Goal: Find specific page/section: Find specific page/section

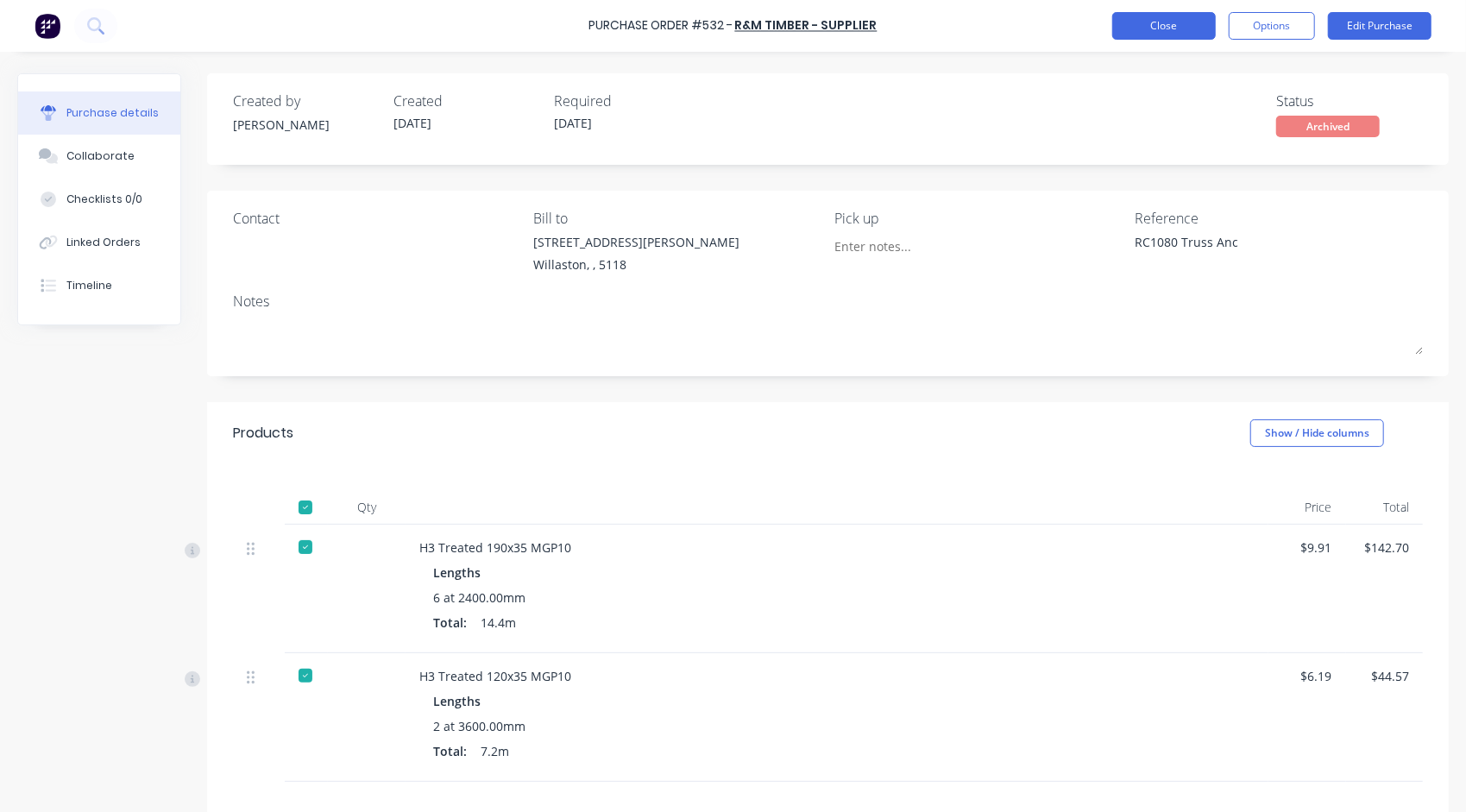
click at [1140, 23] on button "Close" at bounding box center [1163, 26] width 103 height 28
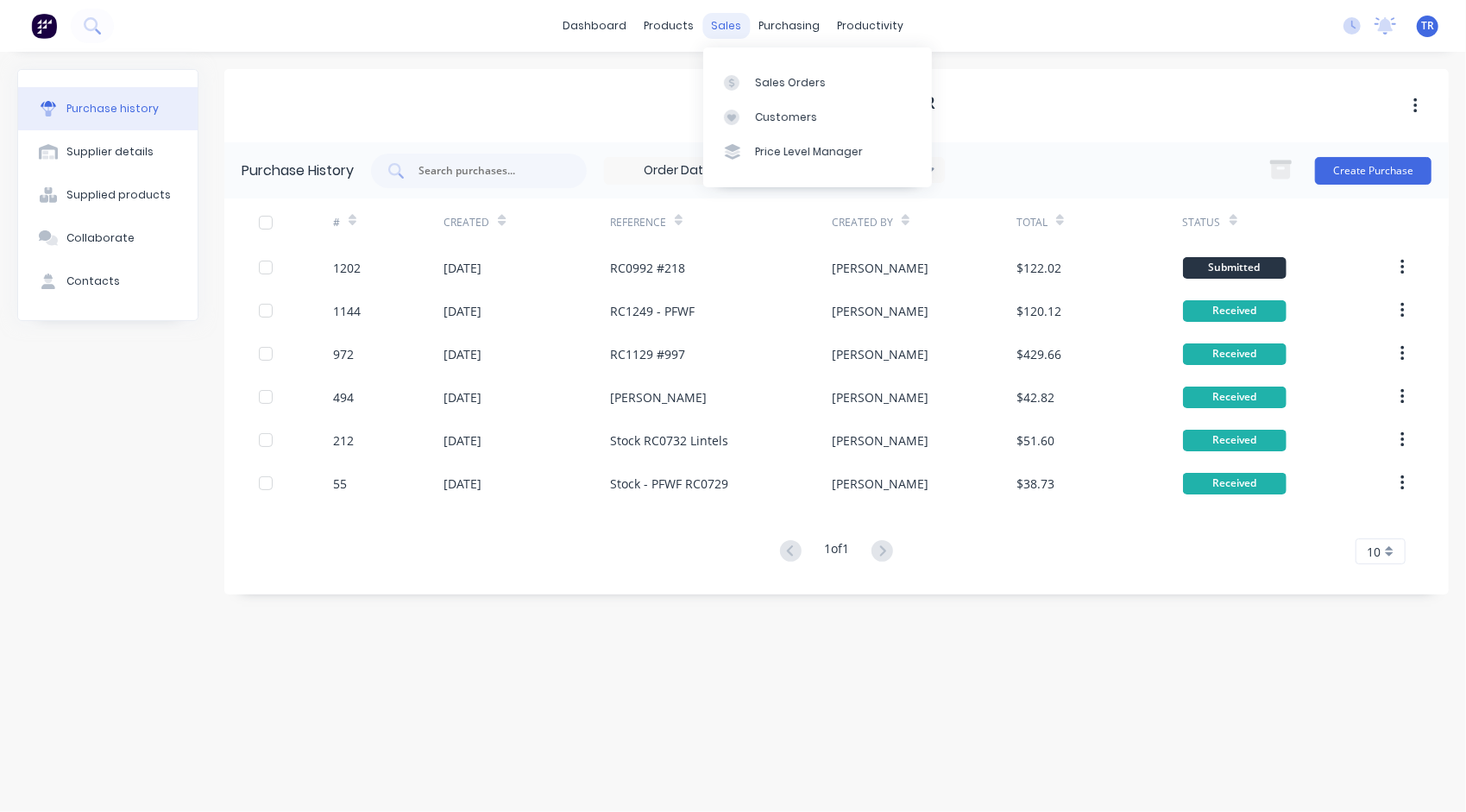
click at [728, 30] on div "sales" at bounding box center [726, 26] width 47 height 26
click at [786, 78] on div "Sales Orders" at bounding box center [790, 83] width 71 height 16
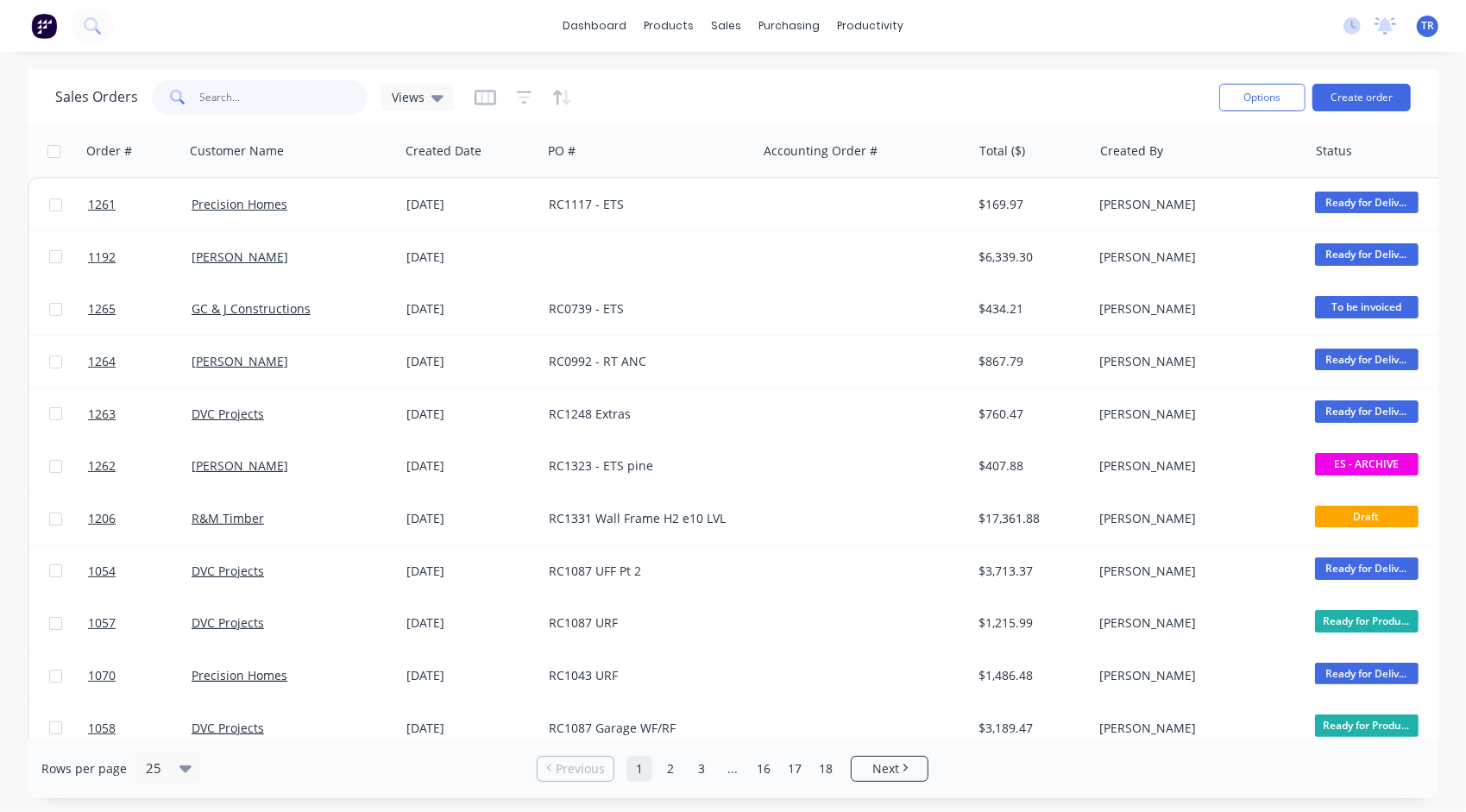
click at [313, 105] on input "text" at bounding box center [284, 97] width 168 height 34
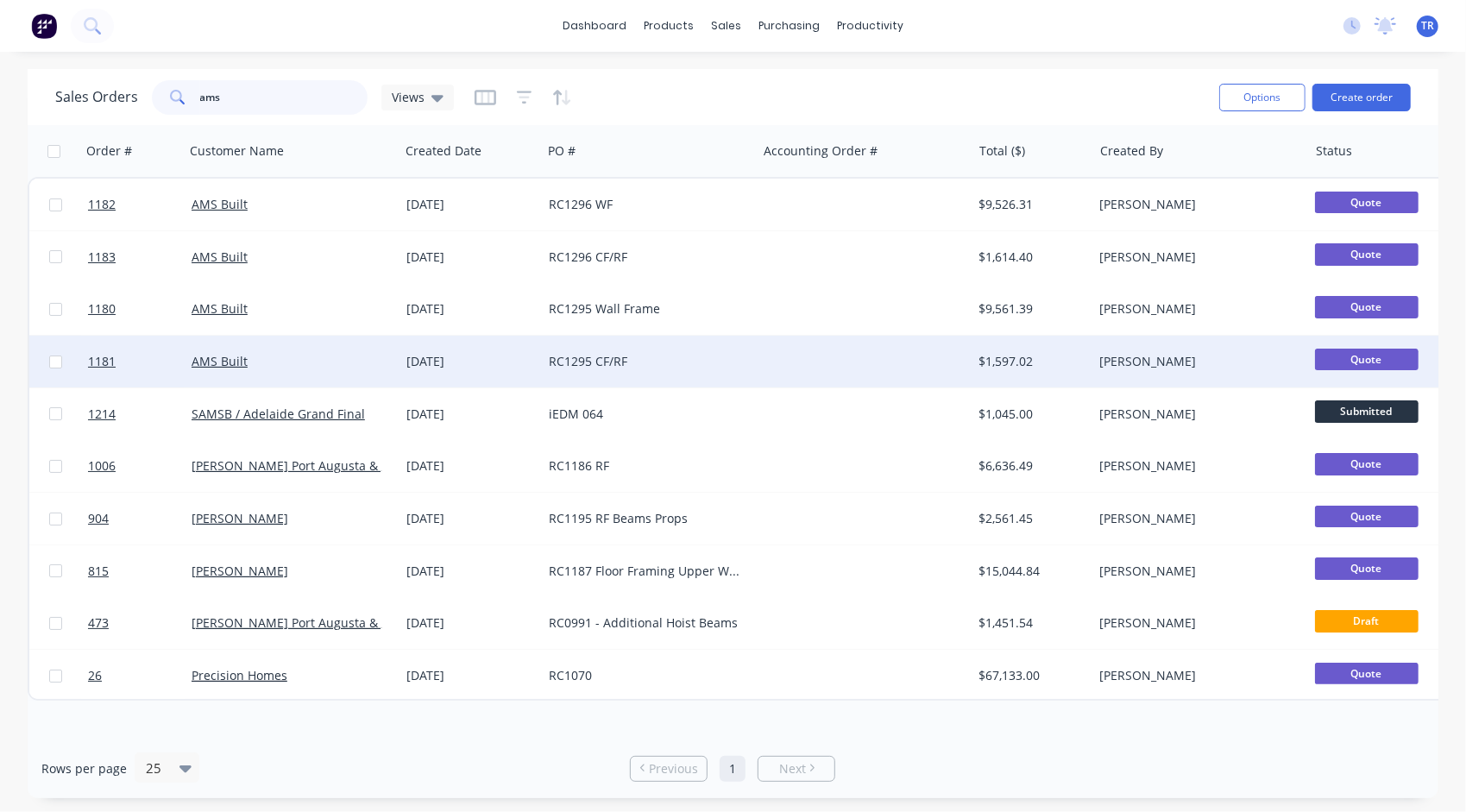
type input "ams"
click at [451, 370] on div "[DATE]" at bounding box center [470, 362] width 142 height 52
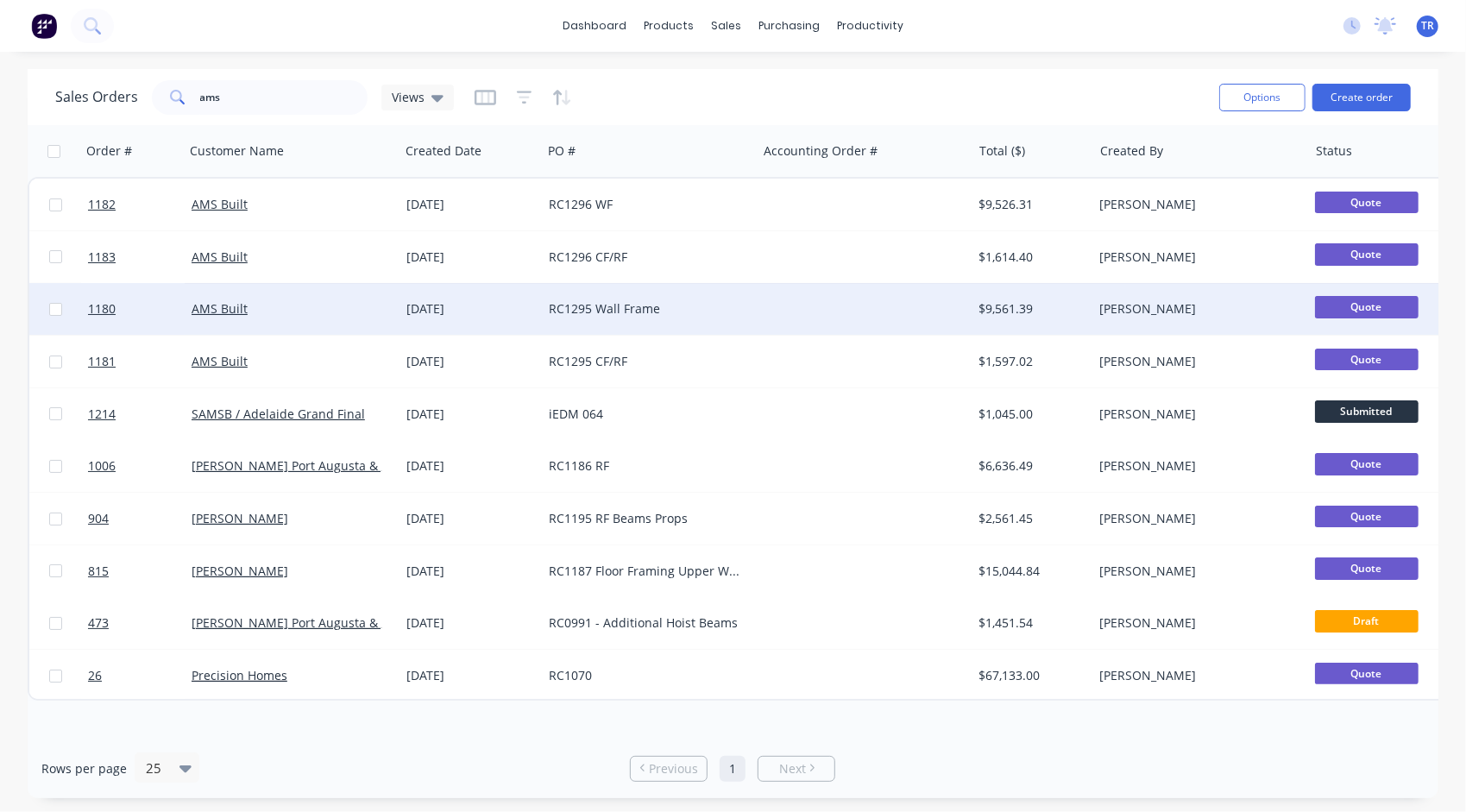
click at [635, 311] on div "RC1295 Wall Frame" at bounding box center [645, 309] width 192 height 18
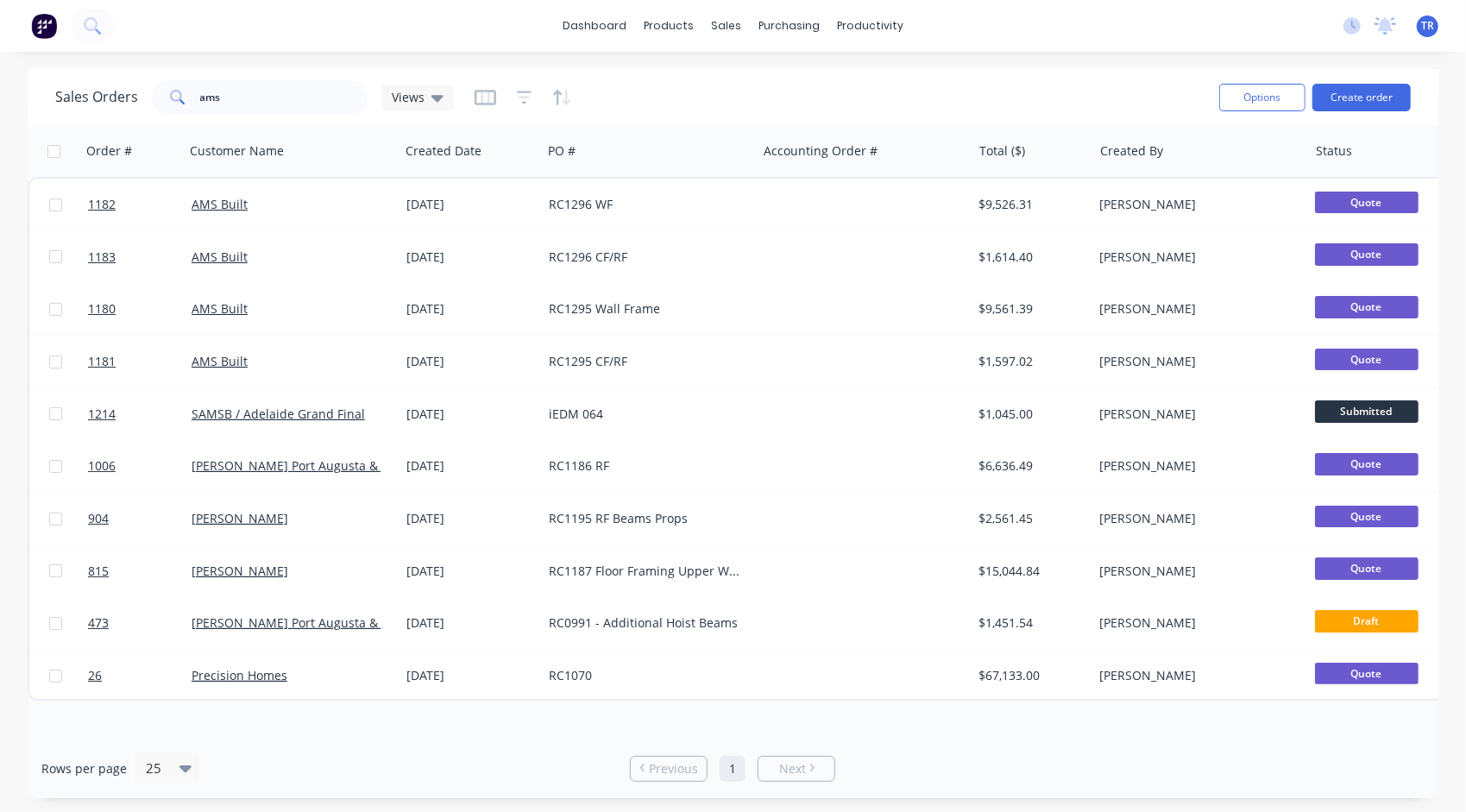
click at [718, 39] on div "dashboard products sales purchasing productivity dashboard products Product Cat…" at bounding box center [733, 26] width 1466 height 52
click at [721, 31] on div "sales" at bounding box center [726, 26] width 47 height 26
click at [773, 79] on div "Sales Orders" at bounding box center [790, 83] width 71 height 16
